Goal: Navigation & Orientation: Find specific page/section

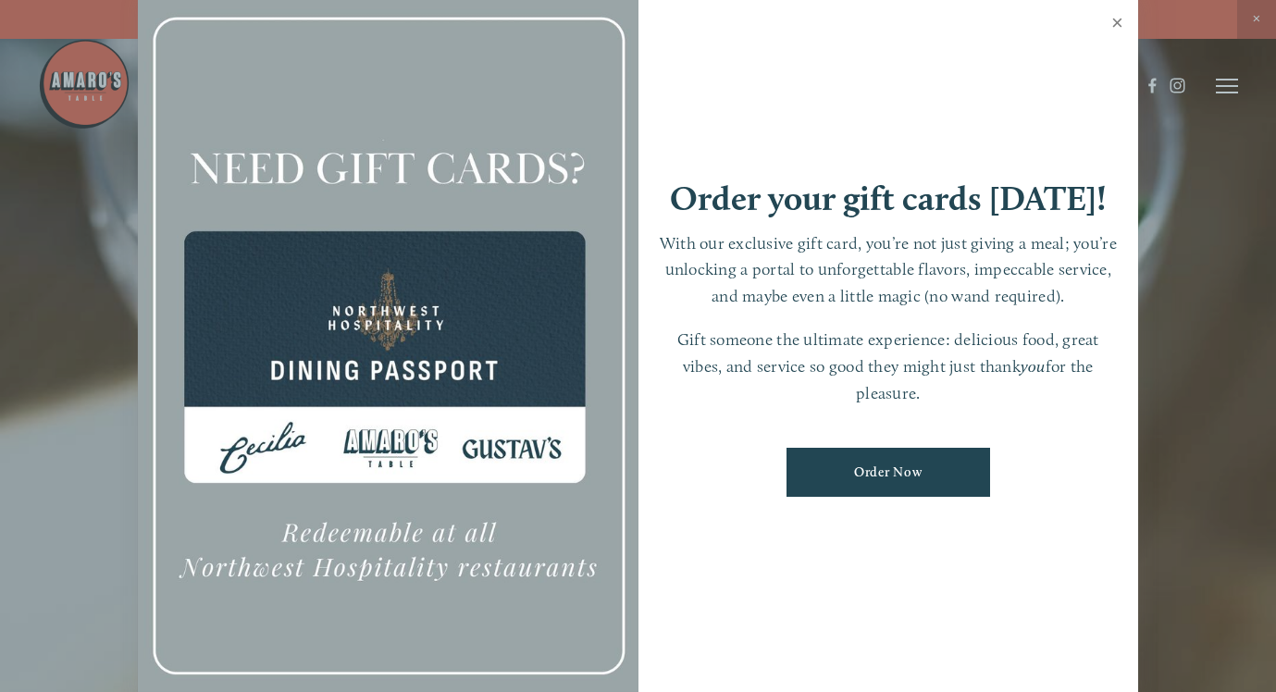
click at [1114, 24] on link "Close" at bounding box center [1118, 25] width 36 height 52
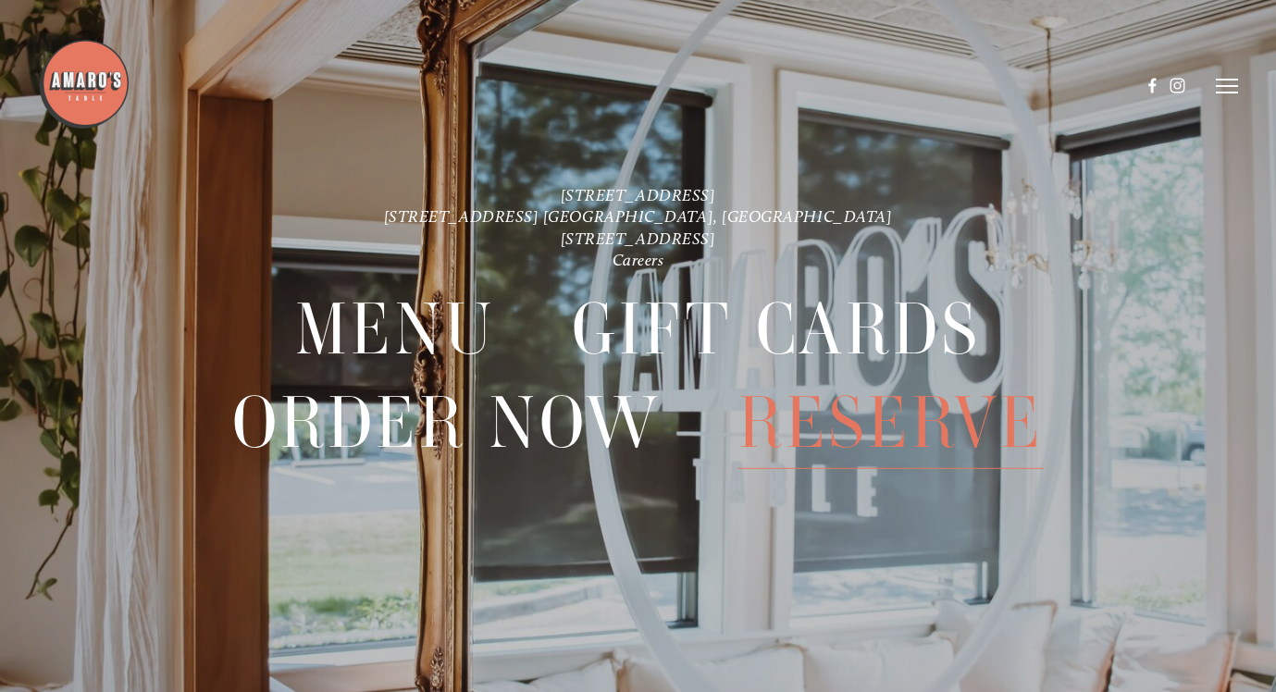
scroll to position [39, 0]
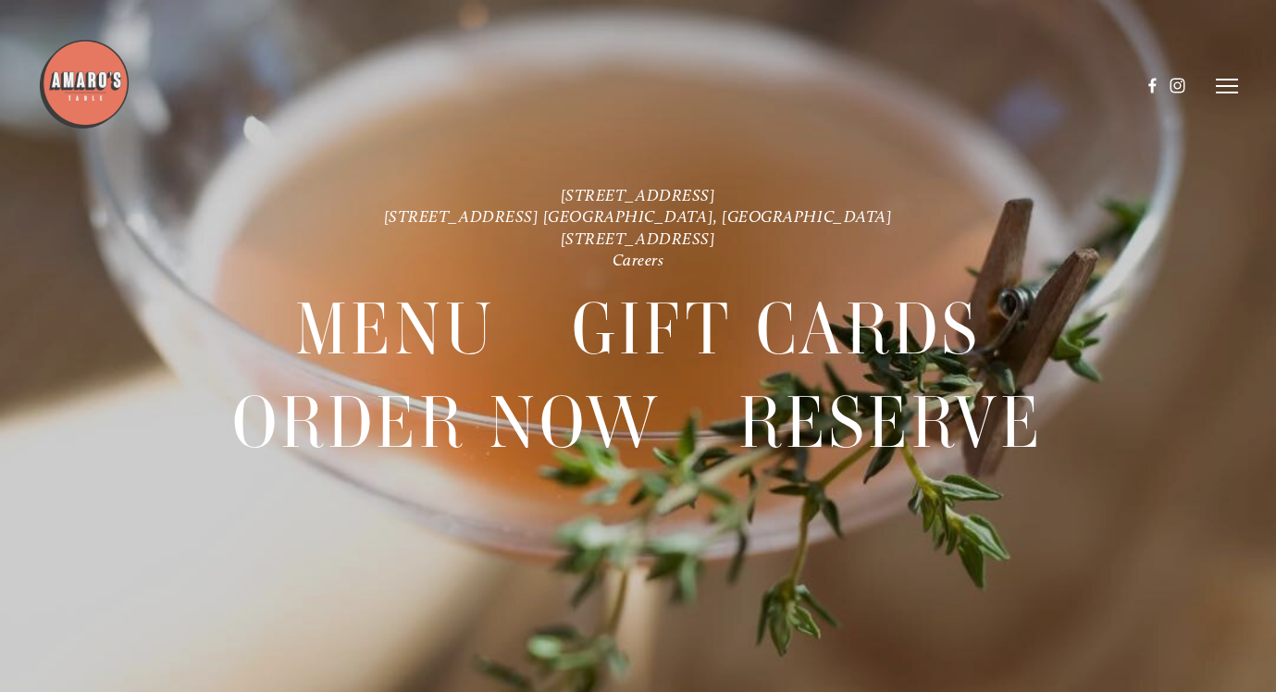
click at [1226, 80] on line at bounding box center [1227, 80] width 22 height 0
click at [1226, 79] on icon at bounding box center [1224, 86] width 17 height 17
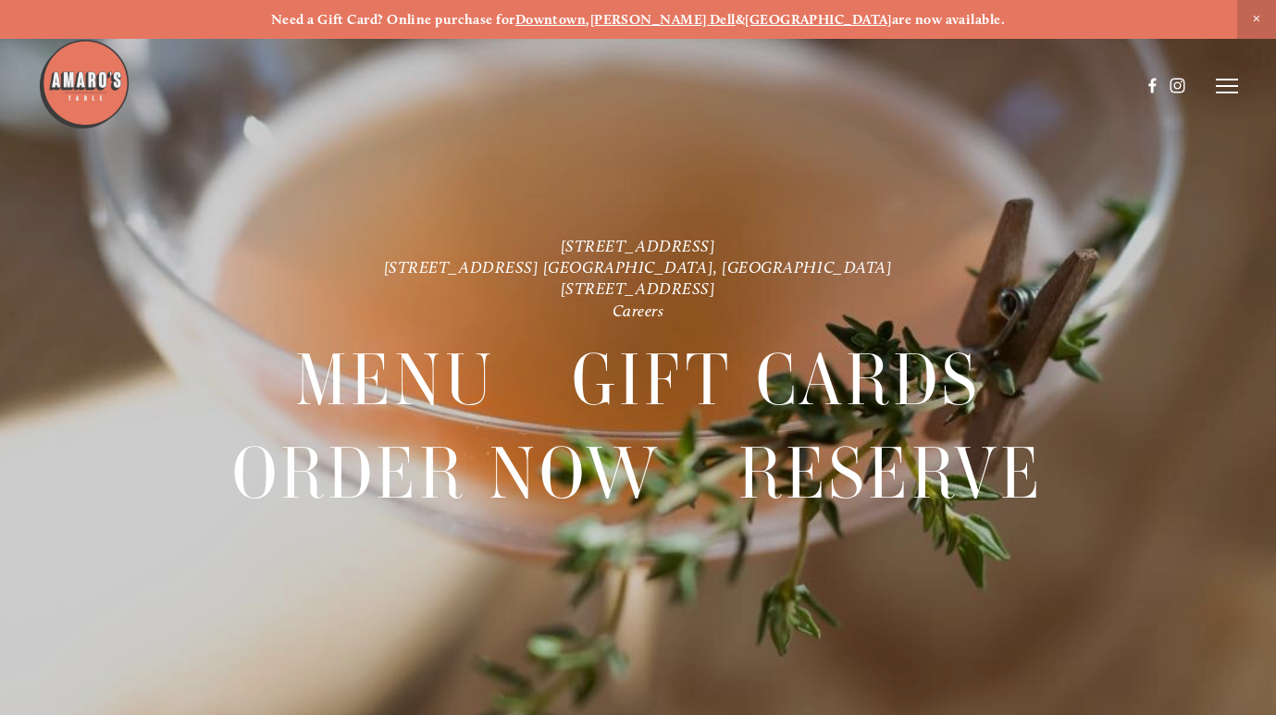
click at [1226, 80] on line at bounding box center [1227, 80] width 22 height 0
click at [899, 83] on span "Menu" at bounding box center [901, 86] width 34 height 16
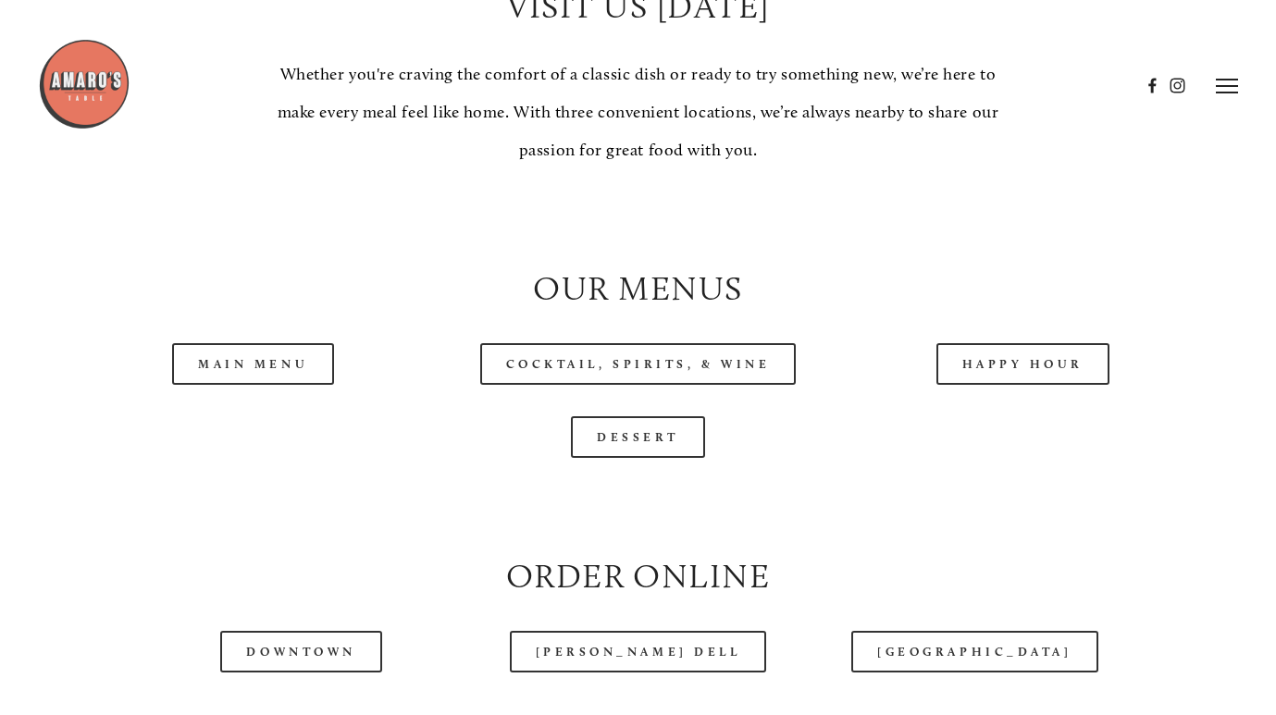
scroll to position [1624, 0]
click at [283, 354] on link "Main Menu" at bounding box center [253, 365] width 162 height 42
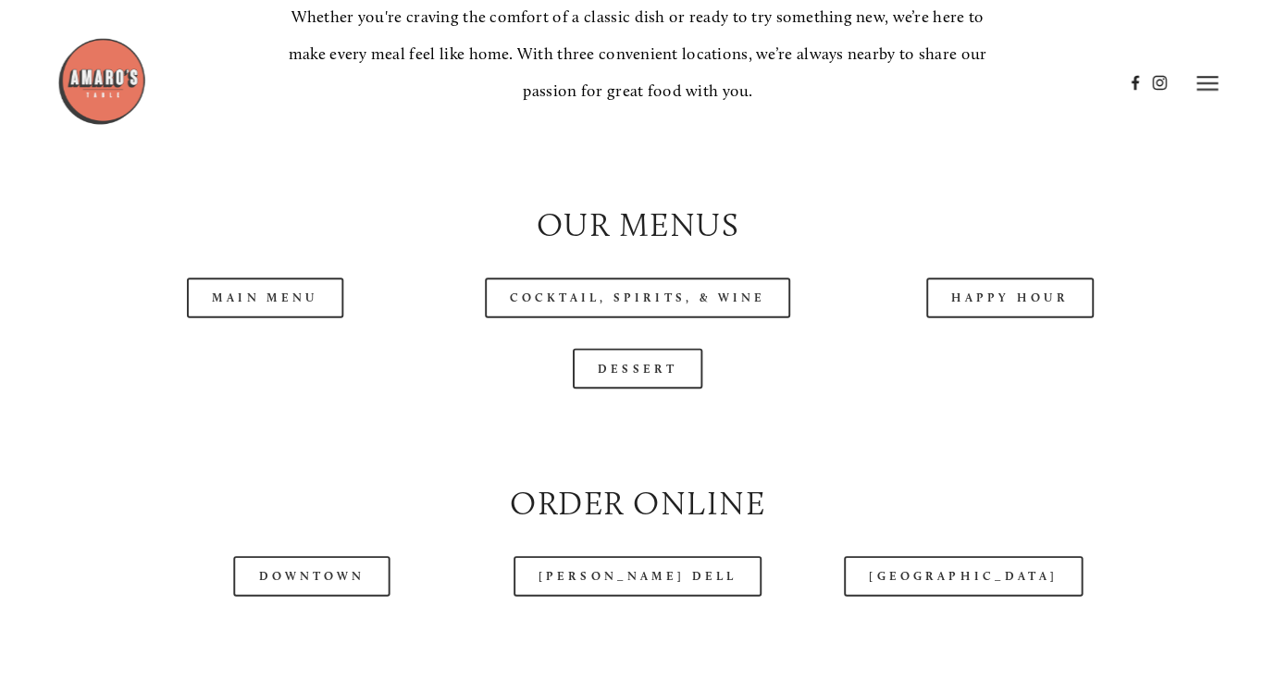
scroll to position [1672, 0]
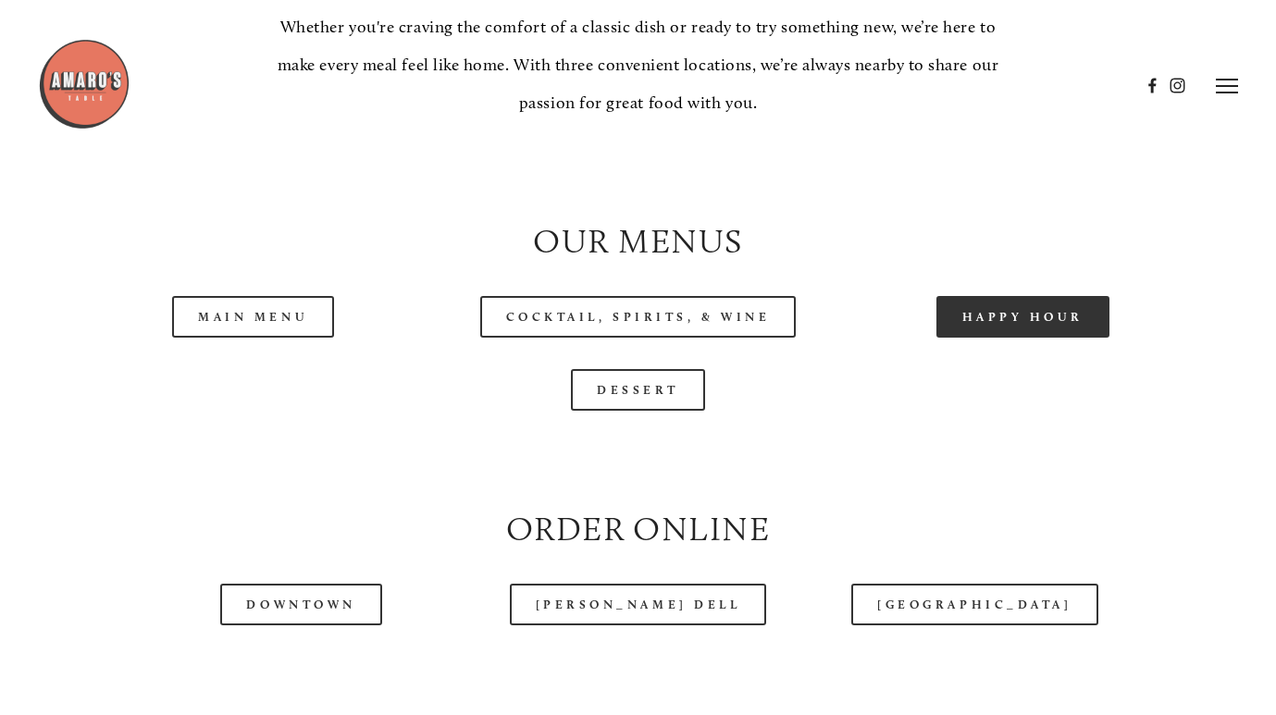
click at [1011, 305] on link "Happy Hour" at bounding box center [1024, 317] width 174 height 42
